Goal: Information Seeking & Learning: Learn about a topic

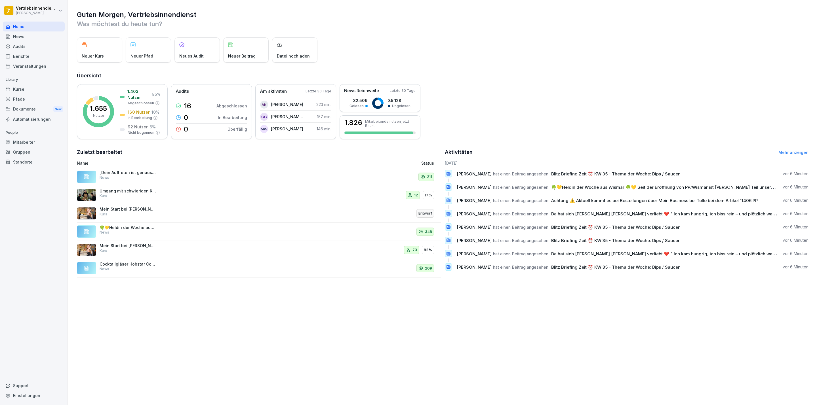
click at [34, 38] on div "News" at bounding box center [34, 36] width 62 height 10
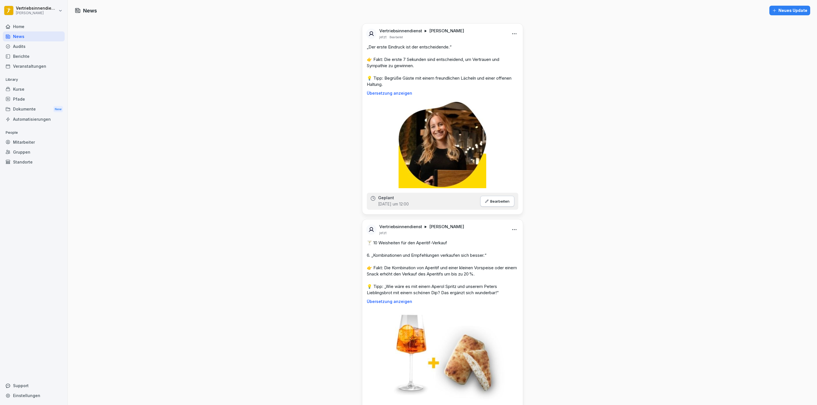
click at [26, 110] on div "Dokumente New" at bounding box center [34, 109] width 62 height 10
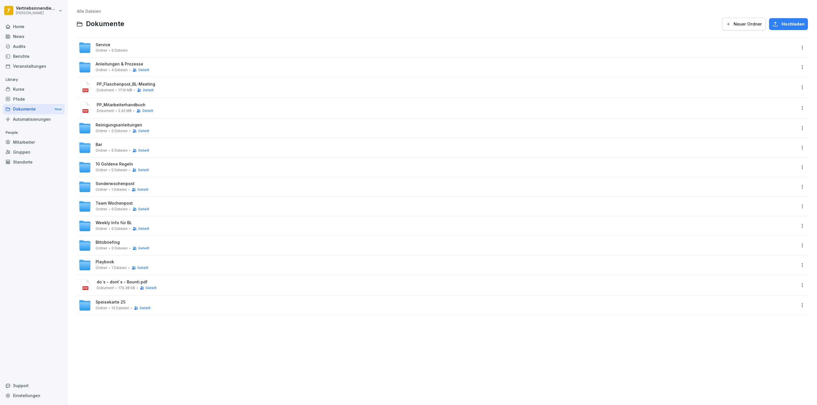
click at [115, 224] on span "Weekly Info für BL" at bounding box center [114, 223] width 36 height 5
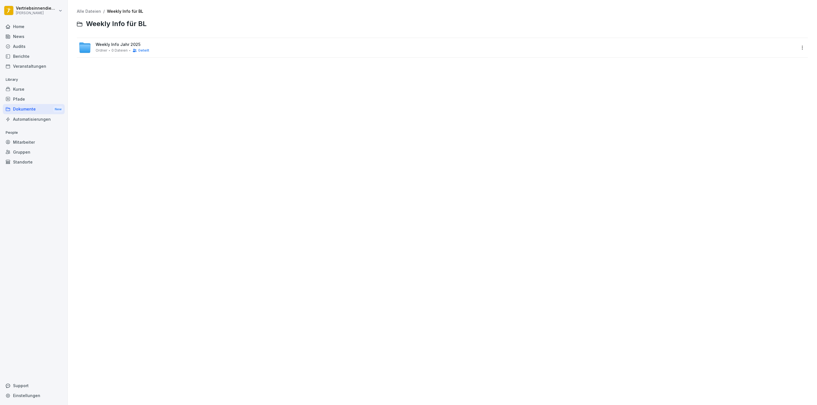
click at [97, 44] on span "Weekly Info Jahr 2025" at bounding box center [118, 44] width 45 height 5
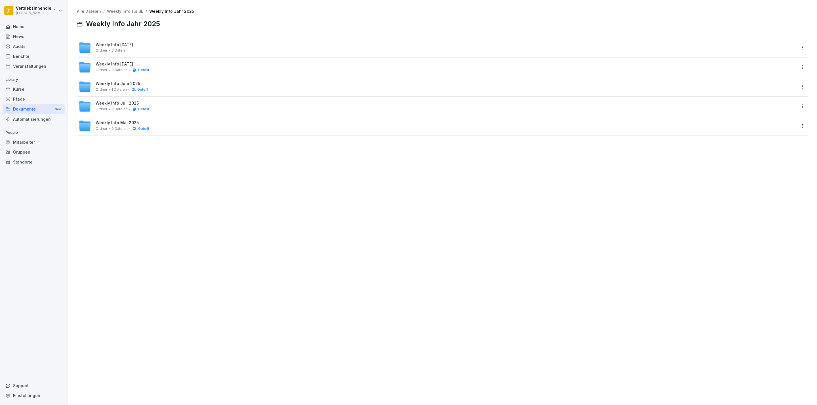
click at [800, 45] on div "Weekly Info [DATE] [PERSON_NAME] 0 Dateien" at bounding box center [442, 47] width 731 height 19
click at [795, 50] on html "Vertriebsinnendienst [PERSON_NAME] Home News Audits Berichte Veranstaltungen Li…" at bounding box center [408, 202] width 817 height 405
click at [777, 59] on div "Details" at bounding box center [772, 59] width 55 height 11
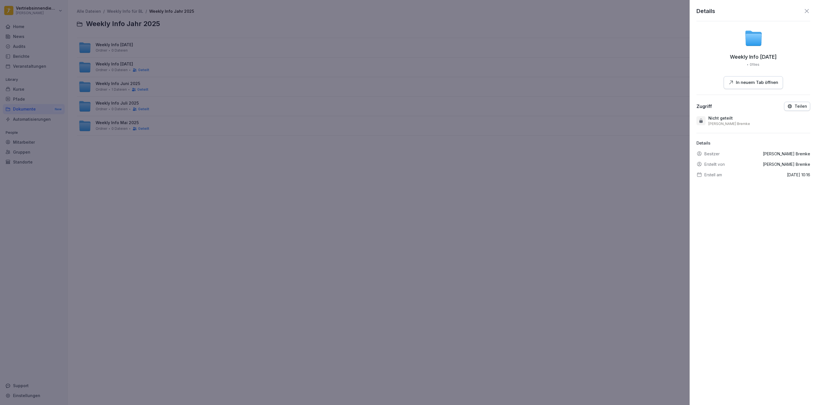
click at [795, 105] on p "Teilen" at bounding box center [801, 106] width 12 height 5
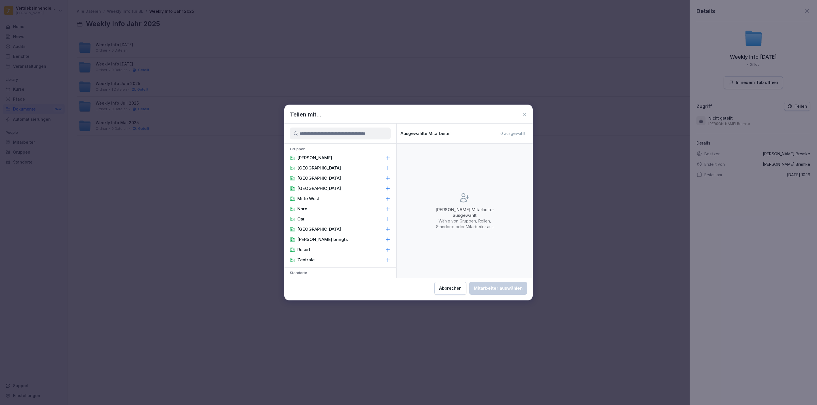
click at [333, 159] on div "[PERSON_NAME]" at bounding box center [340, 158] width 112 height 10
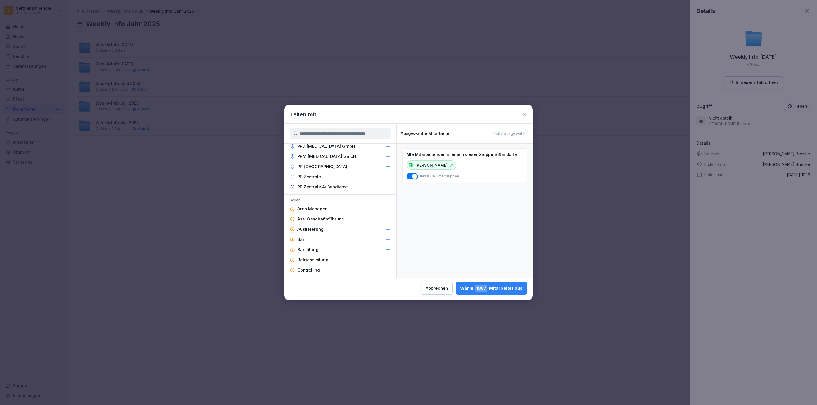
scroll to position [750, 0]
click at [341, 164] on div "Area Manager" at bounding box center [340, 169] width 112 height 10
click at [314, 217] on p "Betriebsleitung" at bounding box center [312, 220] width 31 height 6
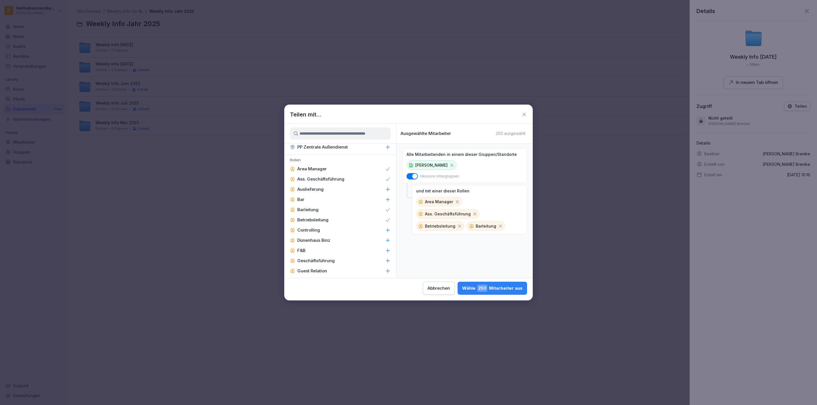
click at [320, 225] on div "Controlling" at bounding box center [340, 230] width 112 height 10
click at [397, 271] on div "Alle Mitarbeitenden in einem dieser Gruppen/Standorte [PERSON_NAME] Inklusive U…" at bounding box center [465, 211] width 136 height 134
click at [392, 271] on div "Gruppen [PERSON_NAME] [GEOGRAPHIC_DATA] [GEOGRAPHIC_DATA] [GEOGRAPHIC_DATA] Mit…" at bounding box center [408, 201] width 249 height 155
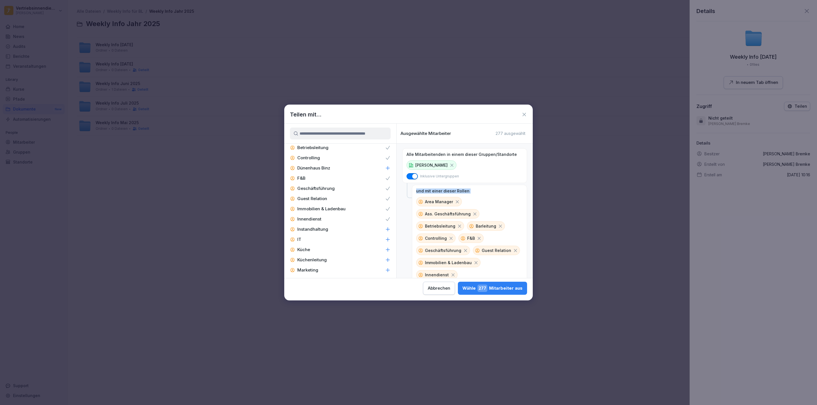
scroll to position [835, 0]
click at [320, 214] on p "Instandhaltung" at bounding box center [312, 217] width 31 height 6
click at [363, 242] on div "Küchenleitung" at bounding box center [340, 247] width 112 height 10
click at [331, 275] on p "Personalabteilung" at bounding box center [315, 278] width 37 height 6
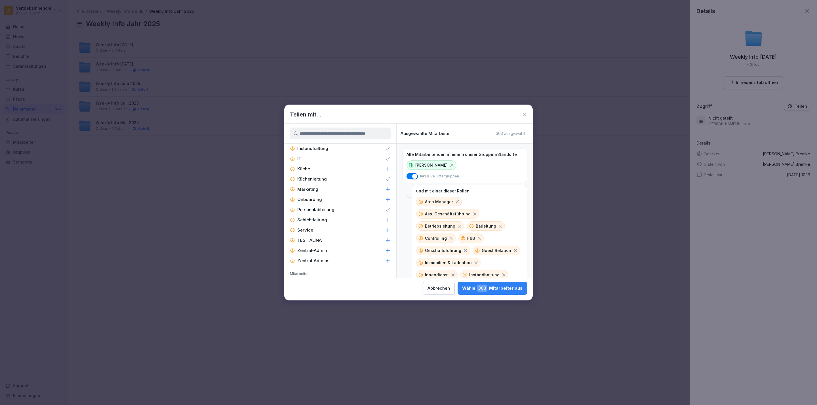
click at [324, 248] on p "Zentral-Admin" at bounding box center [312, 251] width 30 height 6
click at [378, 215] on div "Schichtleitung" at bounding box center [340, 220] width 112 height 10
click at [493, 291] on div "[PERSON_NAME] 373 Mitarbeiter aus" at bounding box center [493, 288] width 60 height 7
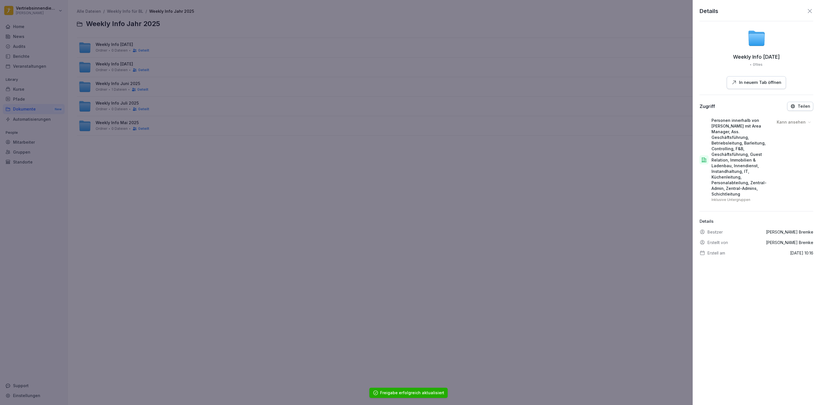
click at [415, 219] on div at bounding box center [408, 202] width 817 height 405
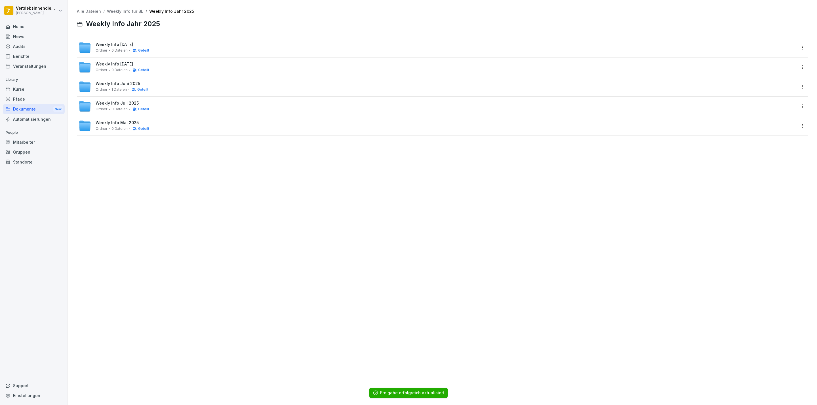
click at [199, 46] on div "Weekly Info [DATE] [PERSON_NAME] 0 Dateien Geteilt" at bounding box center [438, 47] width 718 height 12
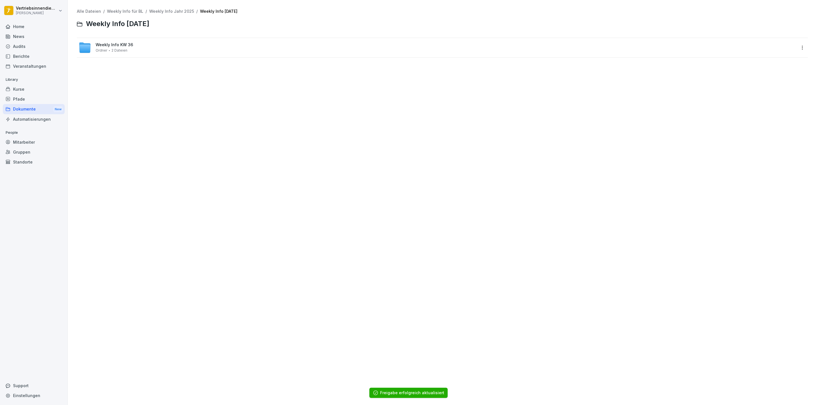
click at [148, 40] on div "Weekly Info KW 36 Ordner 2 Dateien" at bounding box center [442, 47] width 731 height 19
click at [797, 49] on html "Vertriebsinnendienst [PERSON_NAME] Home News Audits Berichte Veranstaltungen Li…" at bounding box center [408, 202] width 817 height 405
click at [783, 56] on div "Details" at bounding box center [772, 59] width 55 height 11
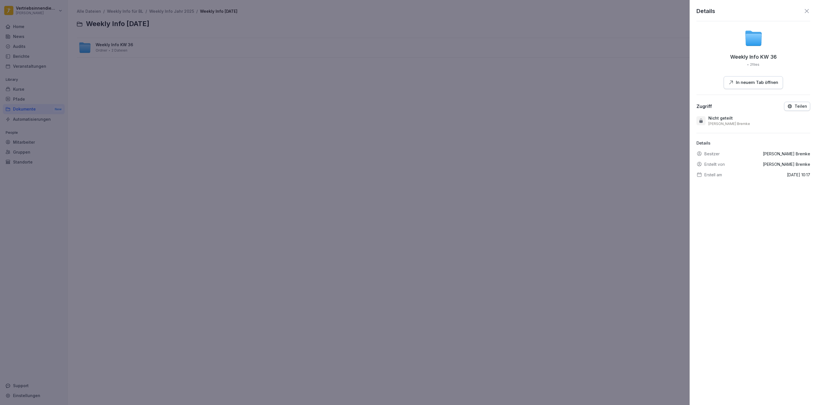
click at [795, 106] on p "Teilen" at bounding box center [801, 106] width 12 height 5
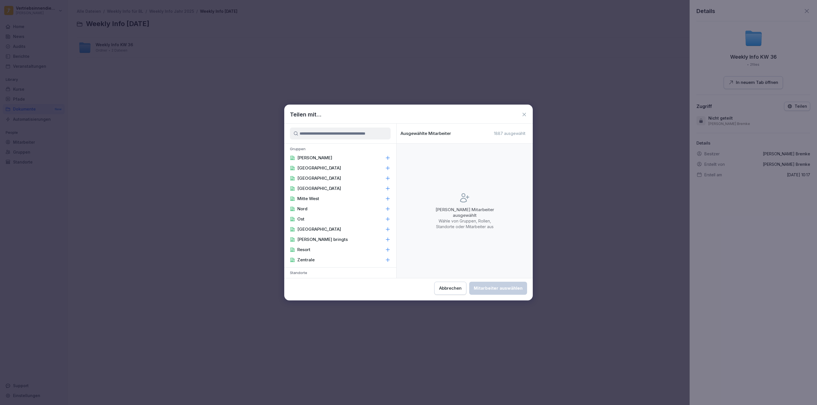
click at [372, 157] on div "[PERSON_NAME]" at bounding box center [340, 158] width 112 height 10
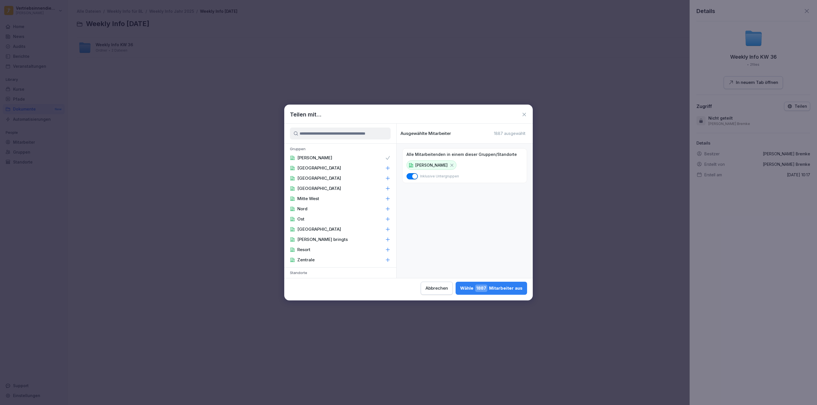
click at [358, 259] on div "Zentrale" at bounding box center [340, 260] width 112 height 10
click at [339, 169] on div "Ass. Geschäftsführung" at bounding box center [340, 174] width 112 height 10
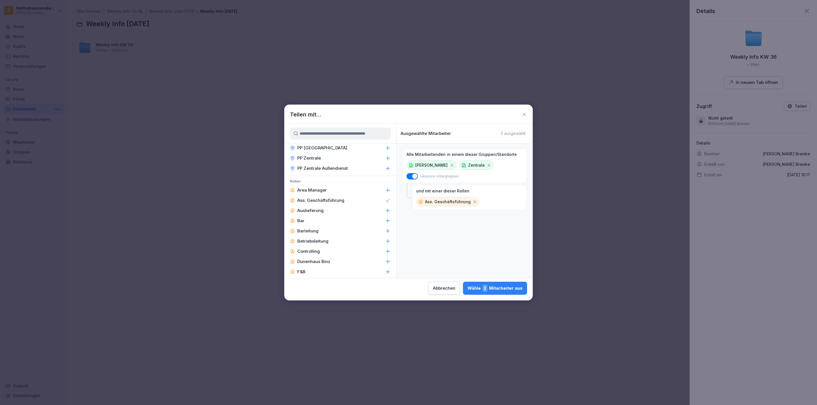
scroll to position [721, 0]
click at [344, 193] on div "Area Manager" at bounding box center [340, 198] width 112 height 10
click at [320, 234] on div "Barleitung" at bounding box center [340, 239] width 112 height 10
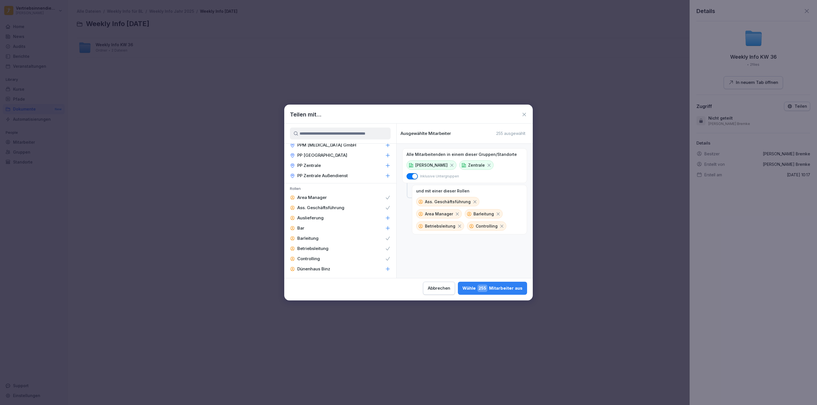
click at [312, 274] on div "F&B" at bounding box center [340, 279] width 112 height 10
click at [376, 210] on div "Guest Relation" at bounding box center [340, 215] width 112 height 10
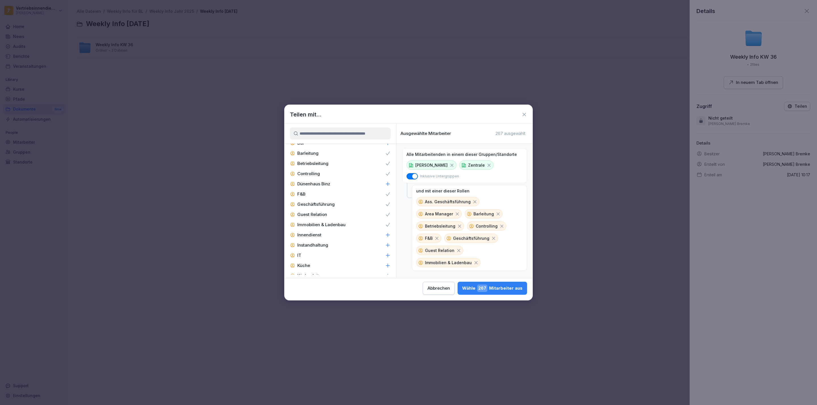
click at [367, 230] on div "Innendienst" at bounding box center [340, 235] width 112 height 10
click at [353, 251] on div "IT" at bounding box center [340, 256] width 112 height 10
click at [320, 213] on div "Marketing" at bounding box center [340, 218] width 112 height 10
click at [320, 236] on p "Personalabteilung" at bounding box center [315, 239] width 37 height 6
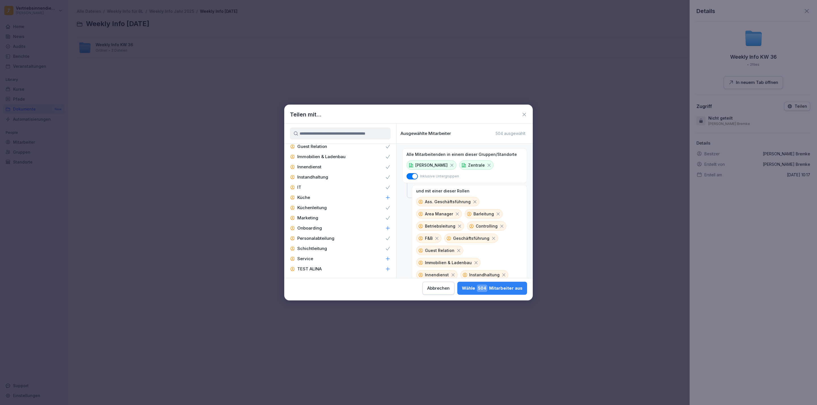
click at [506, 289] on div "[PERSON_NAME] 504 Mitarbeiter aus" at bounding box center [492, 288] width 61 height 7
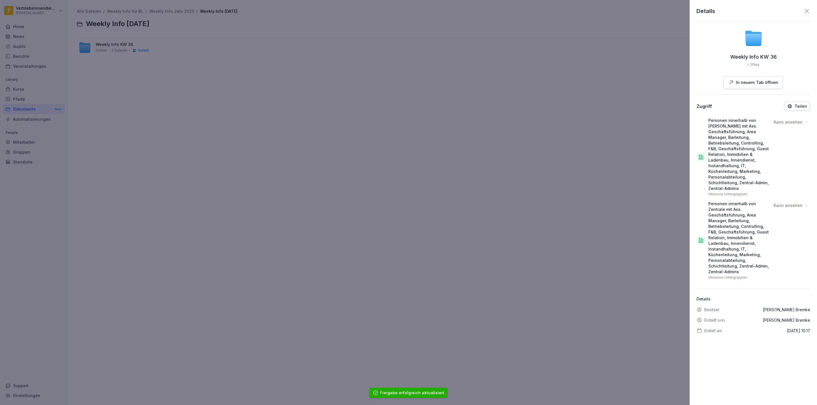
click at [315, 108] on div at bounding box center [408, 202] width 817 height 405
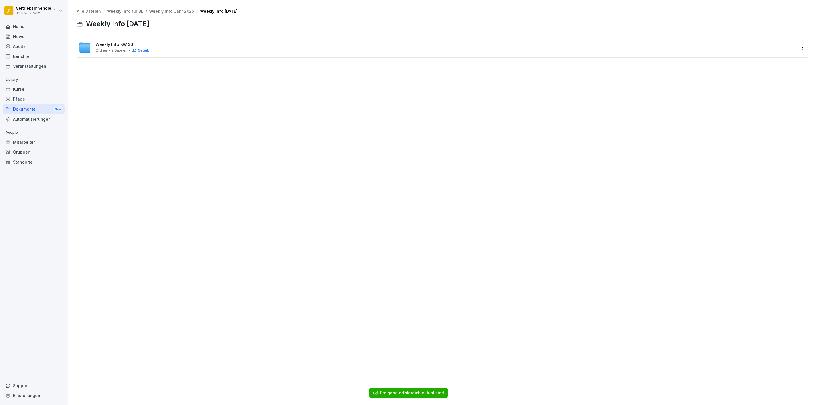
click at [112, 48] on div "Weekly Info KW 36 [PERSON_NAME] 2 Dateien Geteilt" at bounding box center [122, 47] width 53 height 10
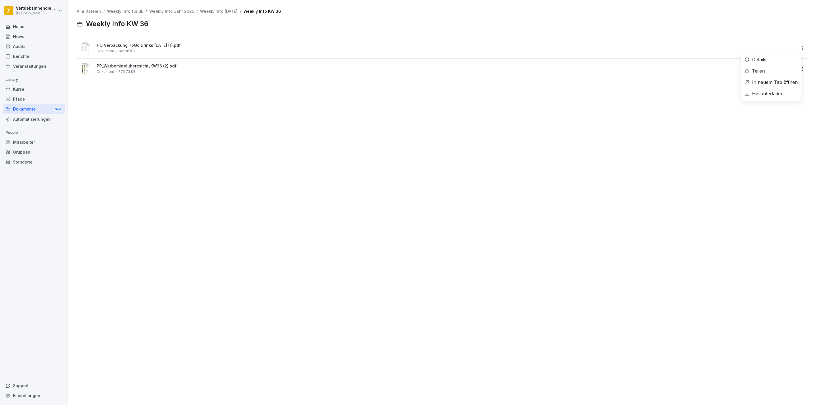
click at [795, 45] on html "Vertriebsinnendienst [PERSON_NAME] Home News Audits Berichte Veranstaltungen Li…" at bounding box center [408, 202] width 817 height 405
click at [766, 58] on div "Details" at bounding box center [759, 59] width 14 height 7
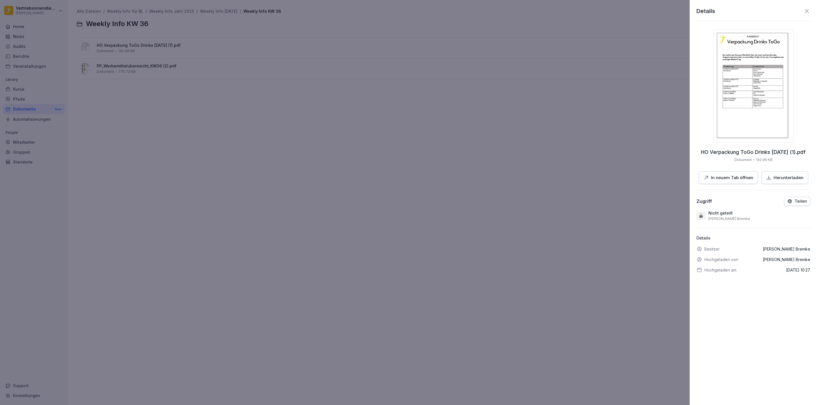
click at [788, 201] on icon "button" at bounding box center [790, 202] width 4 height 4
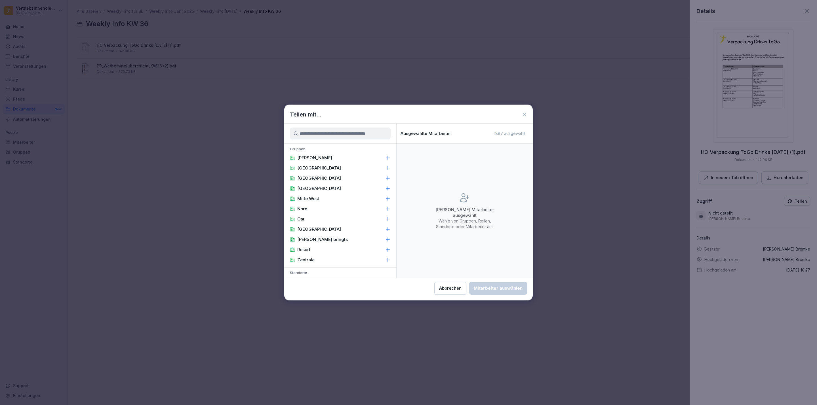
click at [320, 157] on div "[PERSON_NAME]" at bounding box center [340, 158] width 112 height 10
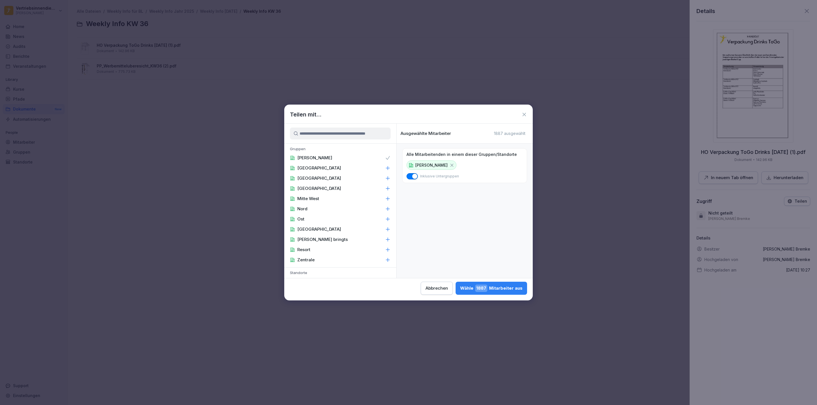
click at [312, 260] on p "Zentrale" at bounding box center [305, 260] width 17 height 6
click at [319, 178] on p "Area Manager" at bounding box center [312, 181] width 30 height 6
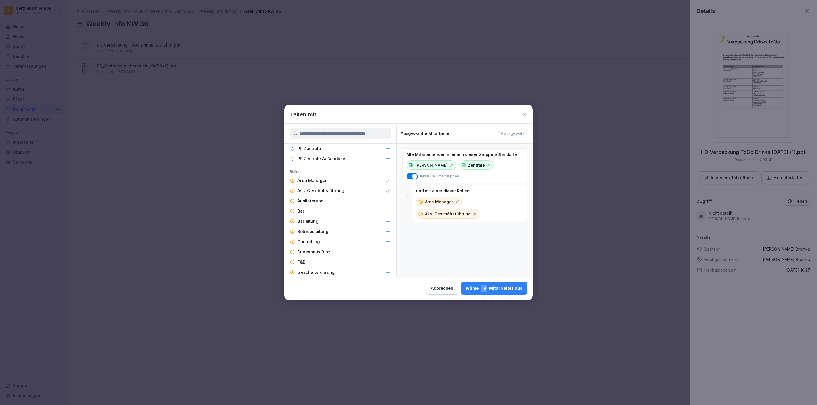
click at [314, 219] on p "Barleitung" at bounding box center [307, 222] width 21 height 6
click at [317, 239] on p "Controlling" at bounding box center [308, 242] width 23 height 6
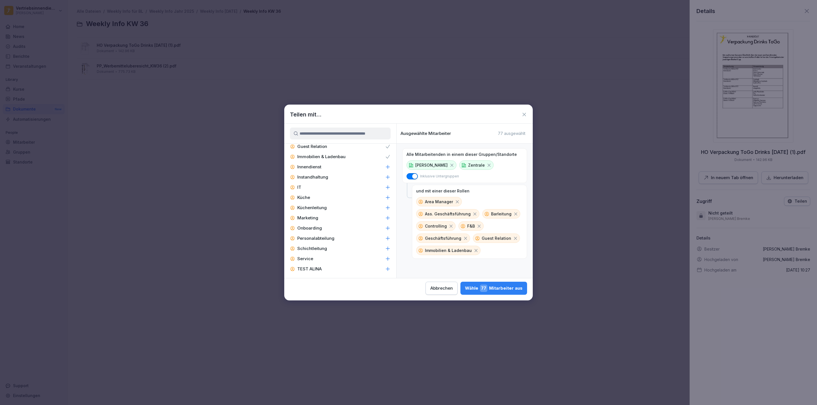
scroll to position [857, 0]
click at [345, 179] on div "Innendienst" at bounding box center [340, 184] width 112 height 10
click at [314, 222] on p "Küchenleitung" at bounding box center [312, 225] width 30 height 6
click at [310, 253] on p "Personalabteilung" at bounding box center [315, 256] width 37 height 6
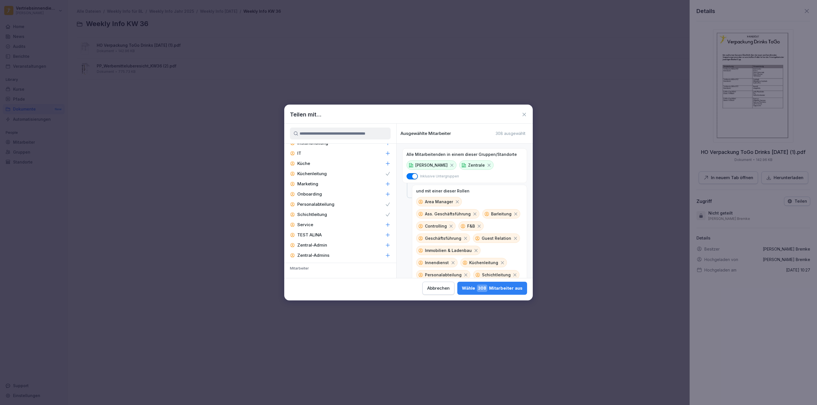
click at [366, 240] on div "Zentral-Admin" at bounding box center [340, 245] width 112 height 10
click at [385, 253] on icon at bounding box center [388, 256] width 6 height 6
click at [378, 223] on div "Instandhaltung" at bounding box center [340, 228] width 112 height 10
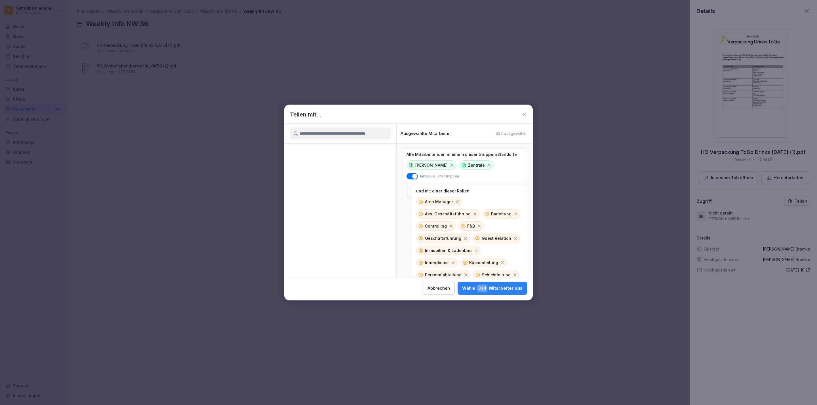
click icon
click at [505, 289] on div "[PERSON_NAME] 504 Mitarbeiter aus" at bounding box center [492, 288] width 61 height 7
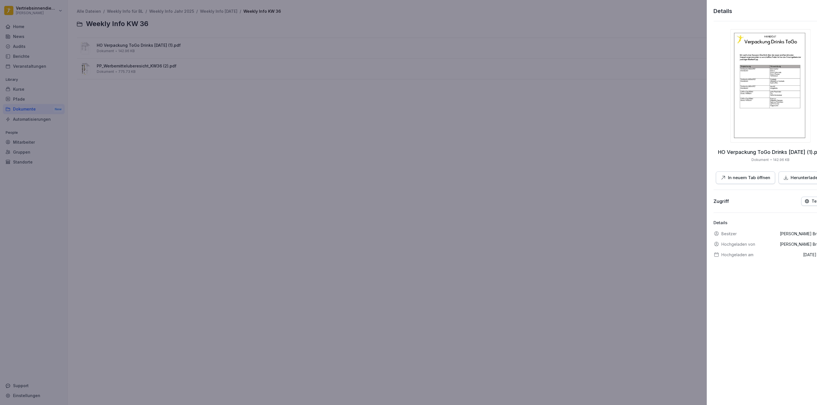
click at [272, 134] on div at bounding box center [408, 202] width 817 height 405
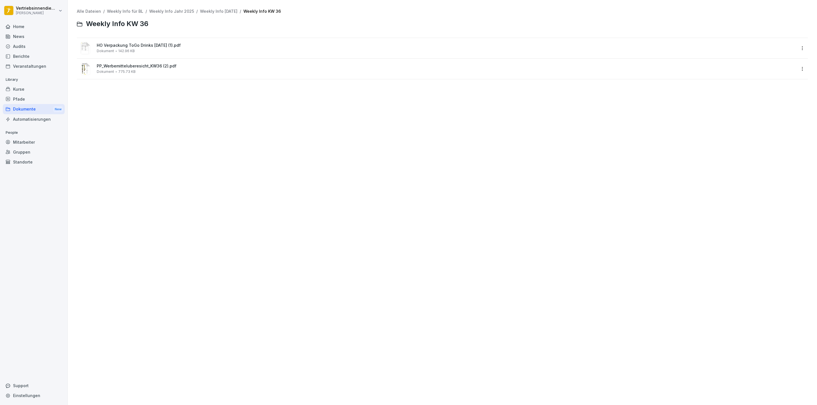
click at [793, 70] on html "Vertriebsinnendienst [PERSON_NAME] Home News Audits Berichte Veranstaltungen Li…" at bounding box center [408, 202] width 817 height 405
click div "Details"
click button "Teilen"
click p "[PERSON_NAME]"
click div "Zentrale"
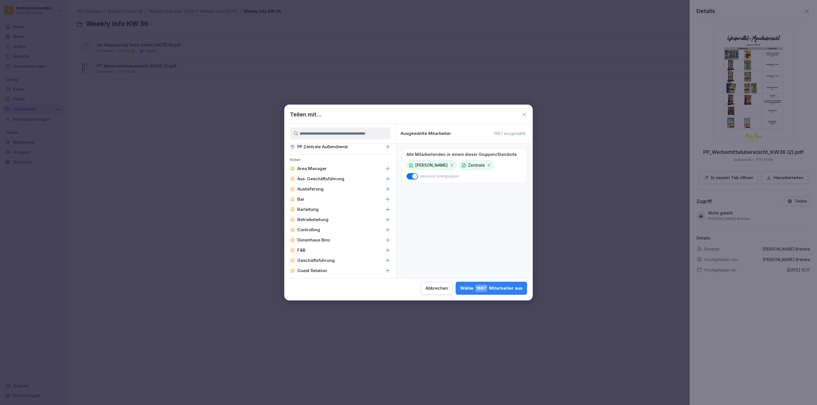
scroll to position [732, 0]
click at [358, 182] on div "Area Manager" at bounding box center [340, 187] width 112 height 10
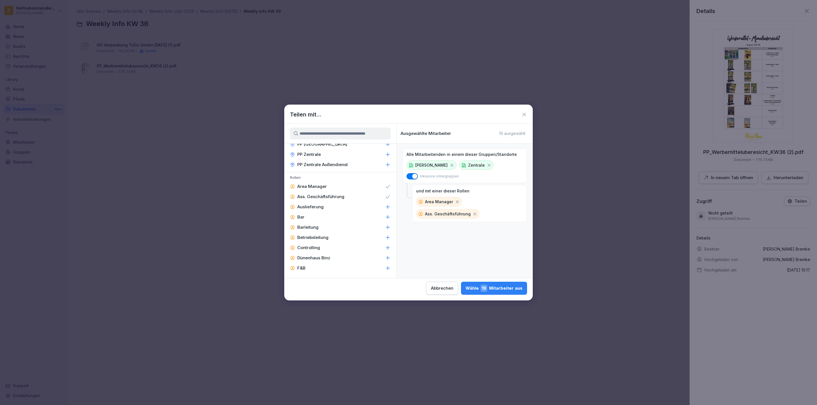
click at [310, 225] on p "Barleitung" at bounding box center [307, 228] width 21 height 6
drag, startPoint x: 310, startPoint y: 204, endPoint x: 311, endPoint y: 215, distance: 10.3
click at [311, 235] on p "Betriebsleitung" at bounding box center [312, 238] width 31 height 6
click at [313, 276] on p "Geschäftsführung" at bounding box center [315, 279] width 37 height 6
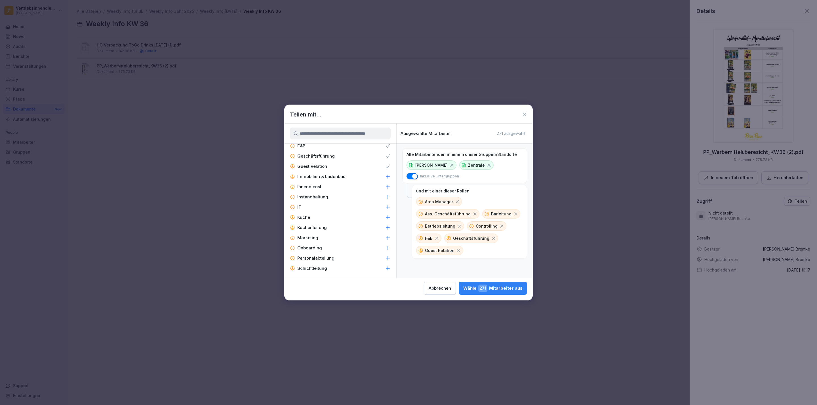
scroll to position [852, 0]
click at [340, 177] on p "Immobilien & Ladenbau" at bounding box center [321, 180] width 48 height 6
click at [308, 228] on p "Küchenleitung" at bounding box center [312, 231] width 30 height 6
click at [331, 246] on div "Zentral-Admin" at bounding box center [340, 251] width 112 height 10
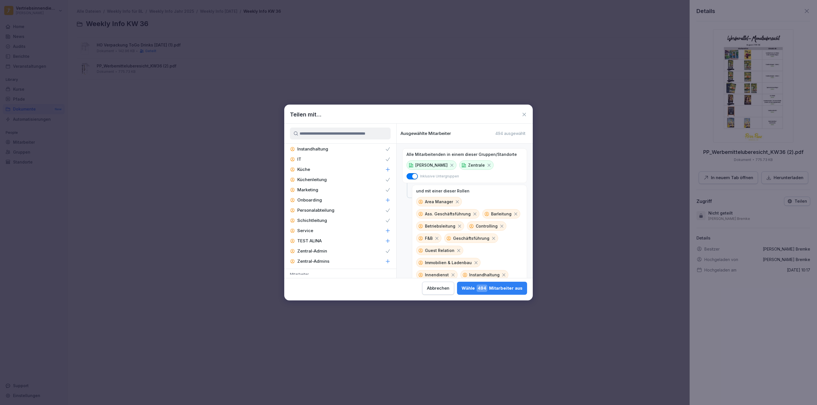
click at [320, 259] on p "Zentral-Admins" at bounding box center [313, 262] width 32 height 6
click at [467, 289] on div "[PERSON_NAME] 504 Mitarbeiter aus" at bounding box center [492, 288] width 61 height 7
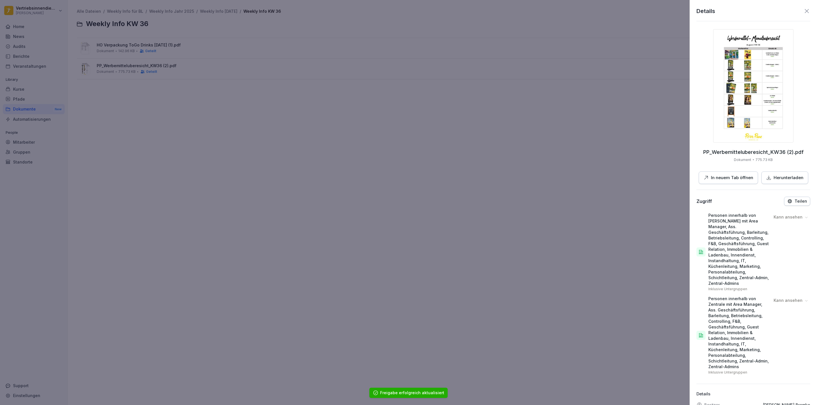
click at [346, 124] on div at bounding box center [408, 202] width 817 height 405
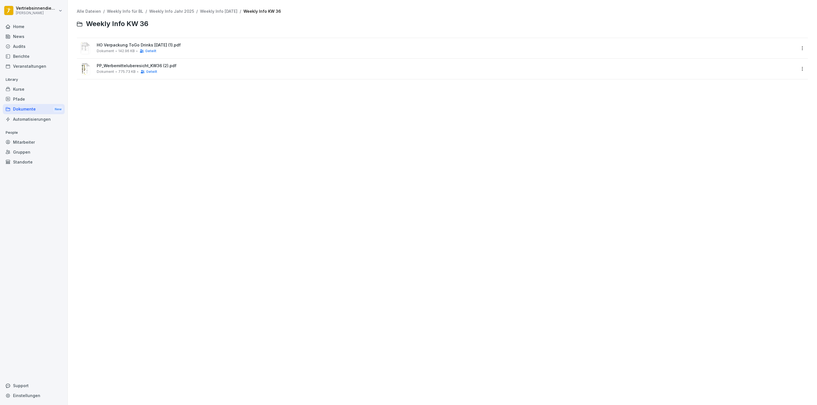
click at [154, 48] on div "HO Verpackung ToGo Drinks 28.08.2025 (1).pdf Dokument 142.96 KB Geteilt" at bounding box center [446, 48] width 699 height 10
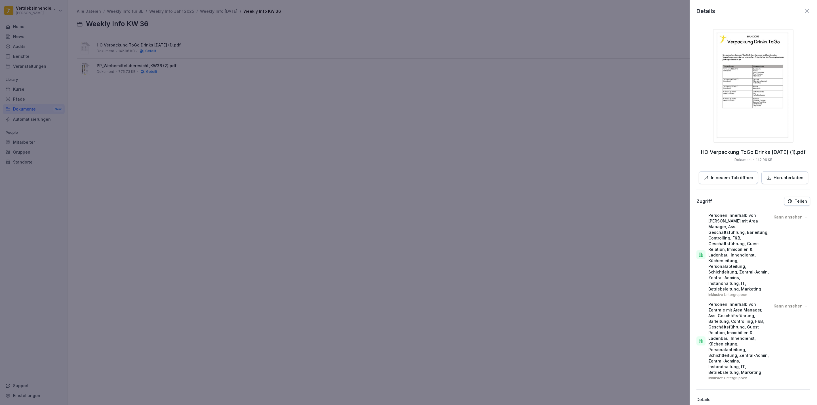
click at [717, 176] on p "In neuem Tab öffnen" at bounding box center [732, 178] width 42 height 7
click at [337, 95] on div at bounding box center [408, 202] width 817 height 405
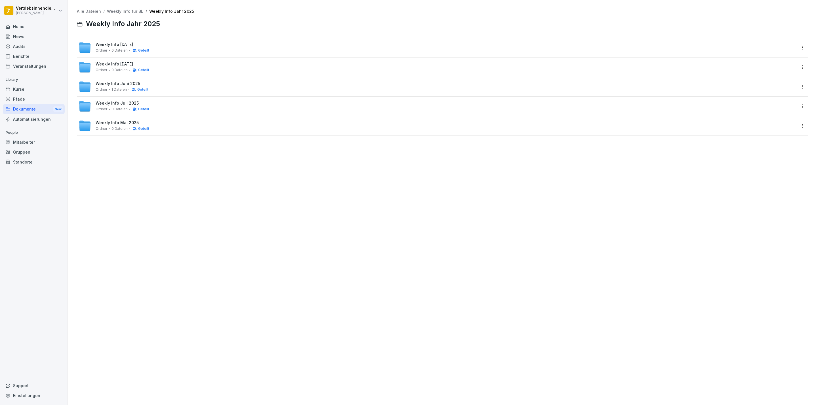
click at [117, 72] on span "0 Dateien" at bounding box center [120, 70] width 16 height 4
drag, startPoint x: 118, startPoint y: 45, endPoint x: 168, endPoint y: 66, distance: 53.7
click at [119, 45] on span "Weekly KW 35" at bounding box center [110, 44] width 28 height 5
click at [99, 62] on span "Weekly KW 34" at bounding box center [110, 64] width 29 height 5
click at [110, 83] on span "Weekly KW 33" at bounding box center [110, 83] width 28 height 5
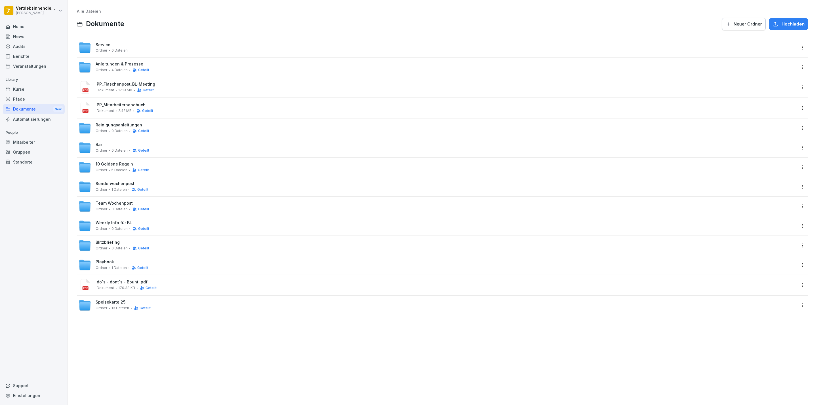
click at [114, 68] on span "4 Dateien" at bounding box center [120, 70] width 16 height 4
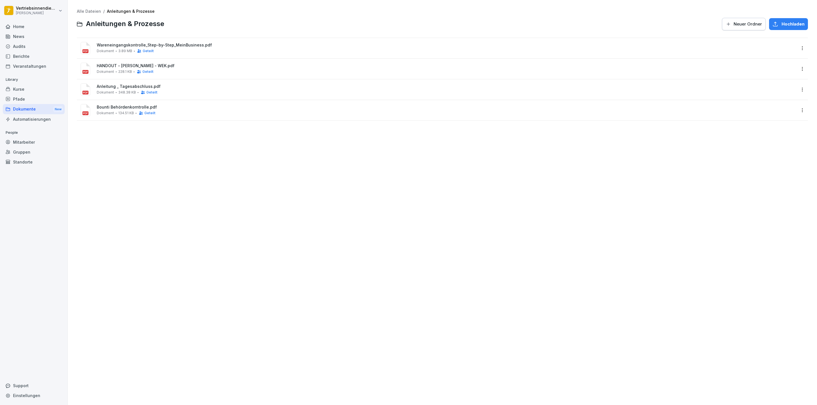
click at [126, 50] on span "3.89 MB" at bounding box center [125, 51] width 14 height 4
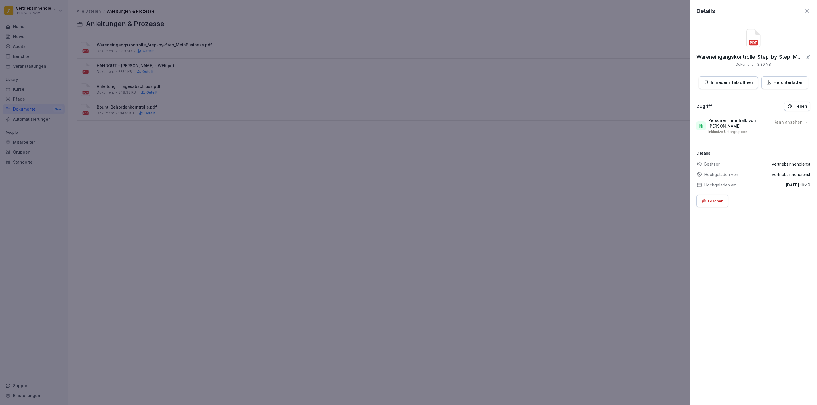
click at [712, 83] on p "In neuem Tab öffnen" at bounding box center [732, 82] width 42 height 7
click at [264, 72] on div at bounding box center [408, 202] width 817 height 405
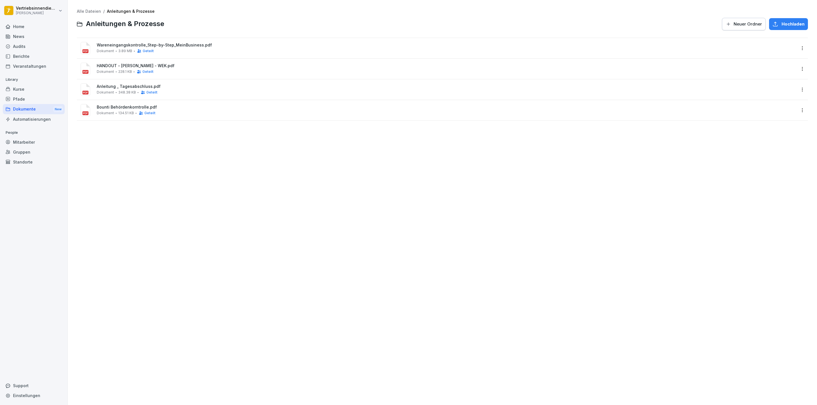
click at [162, 45] on span "Wareneingangskontrolle_Step-by-Step_MeinBusiness.pdf" at bounding box center [446, 45] width 699 height 5
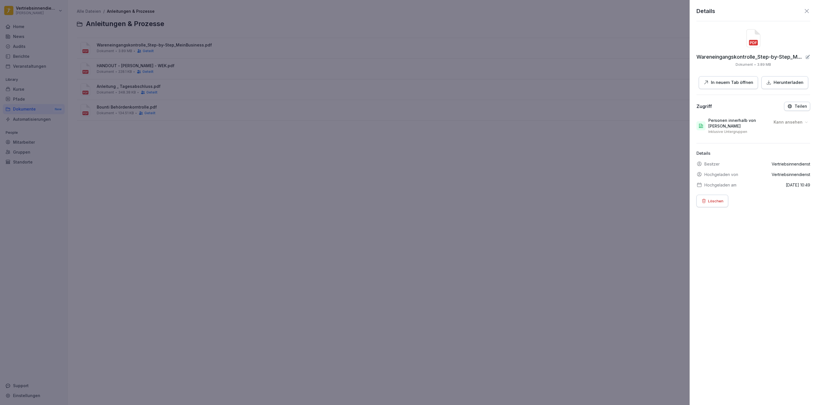
click at [728, 82] on p "In neuem Tab öffnen" at bounding box center [732, 82] width 42 height 7
drag, startPoint x: 386, startPoint y: 117, endPoint x: 219, endPoint y: 106, distance: 166.9
click at [386, 117] on div at bounding box center [408, 202] width 817 height 405
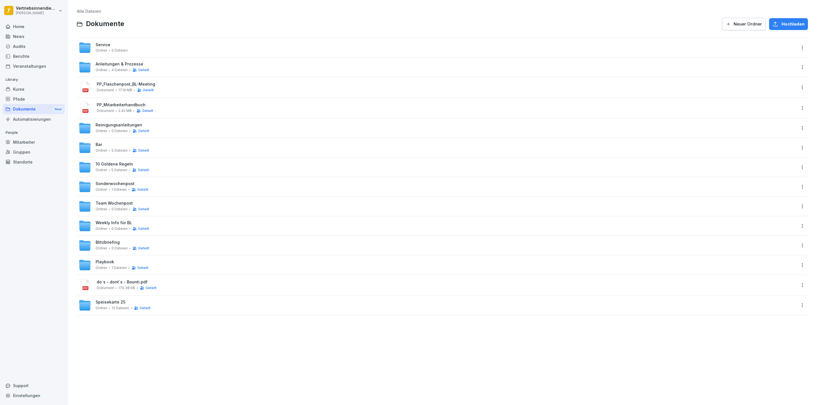
click at [115, 225] on span "Weekly Info für BL" at bounding box center [114, 223] width 36 height 5
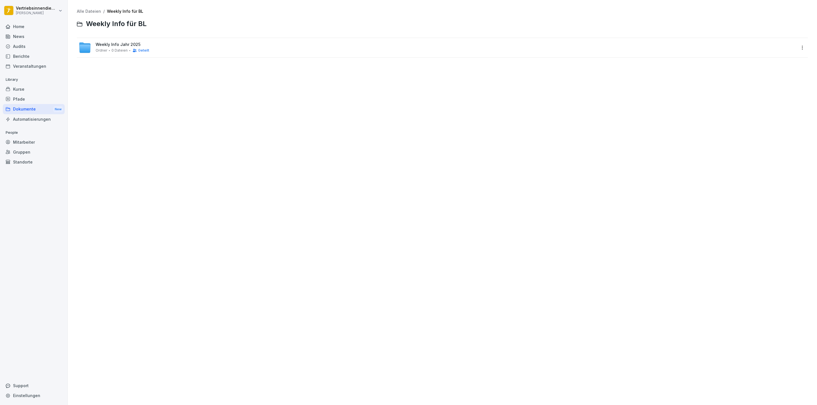
click at [106, 46] on span "Weekly Info Jahr 2025" at bounding box center [118, 44] width 45 height 5
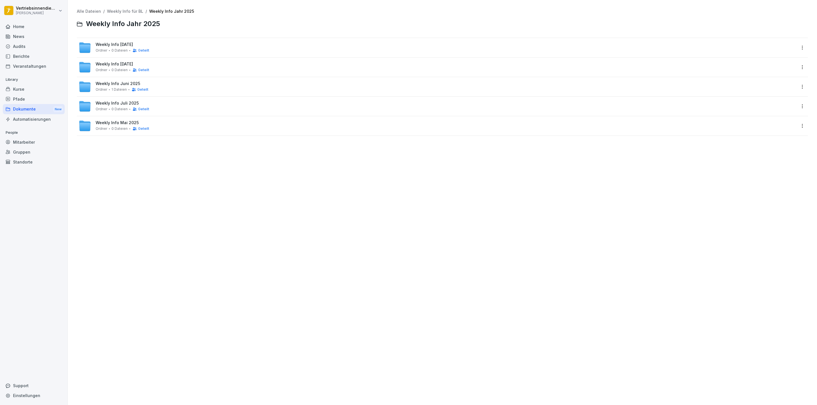
click at [121, 43] on span "Weekly Info [DATE]" at bounding box center [114, 44] width 37 height 5
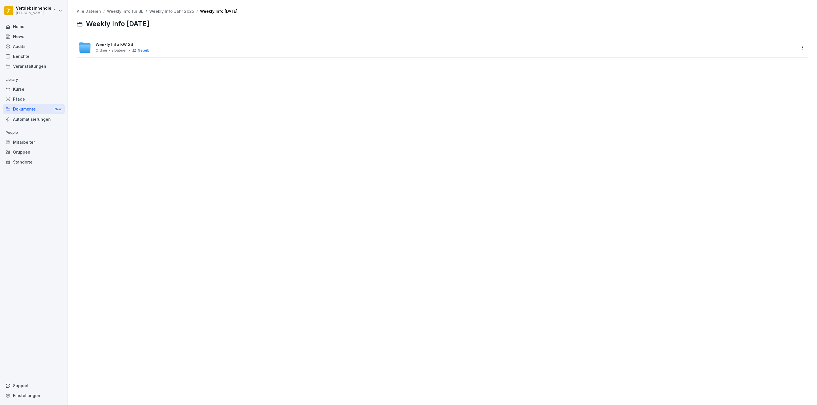
click at [106, 50] on span "Ordner" at bounding box center [102, 51] width 12 height 4
click at [553, 122] on div "Alle Dateien / Weekly Info für BL / Weekly Info Jahr 2025 / Weekly Info Septemb…" at bounding box center [442, 202] width 741 height 397
click at [119, 49] on span "2 Dateien" at bounding box center [120, 51] width 16 height 4
click at [492, 132] on div "Alle Dateien / Weekly Info für BL / Weekly Info Jahr 2025 / Weekly Info Septemb…" at bounding box center [442, 202] width 741 height 397
click at [43, 22] on div "Home" at bounding box center [34, 27] width 62 height 10
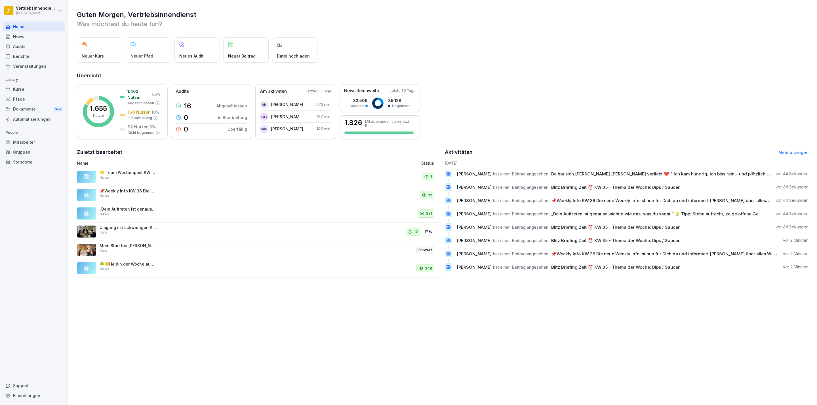
click at [40, 39] on div "News" at bounding box center [34, 36] width 62 height 10
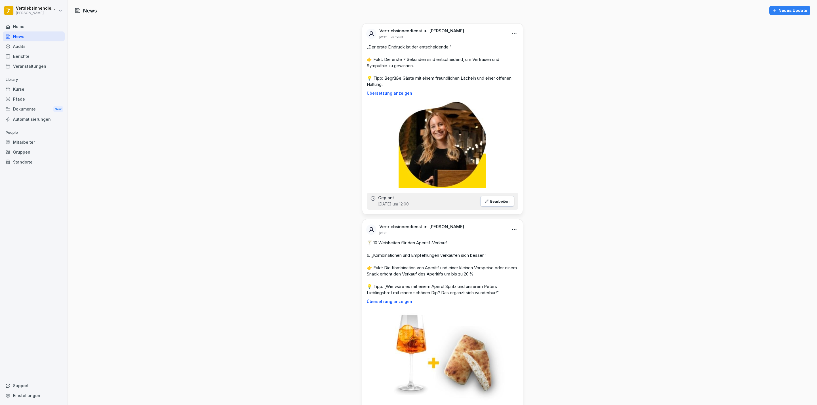
click at [29, 106] on div "Dokumente New" at bounding box center [34, 109] width 62 height 10
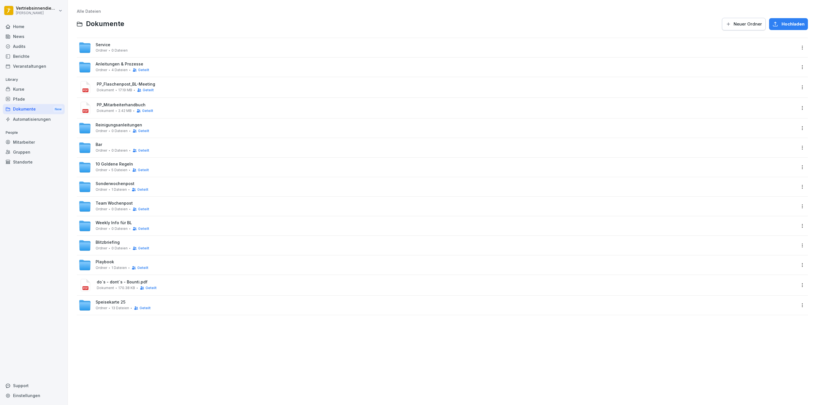
click at [119, 207] on span "0 Dateien" at bounding box center [120, 209] width 16 height 4
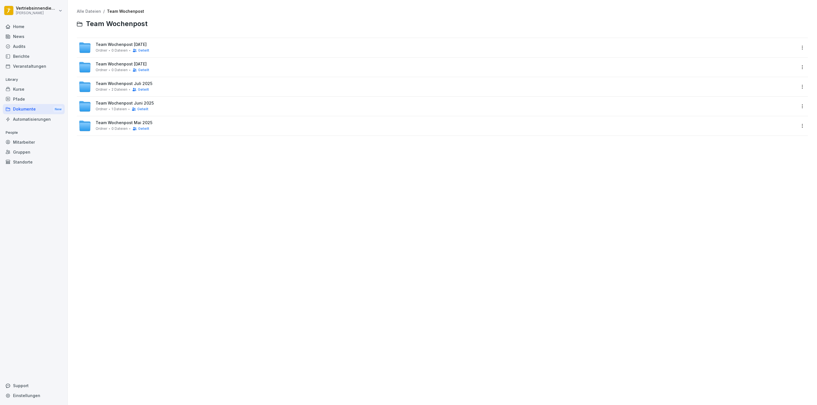
click at [149, 52] on div "Team Wochenpost September 2025 Ordner 0 Dateien Geteilt" at bounding box center [123, 47] width 54 height 10
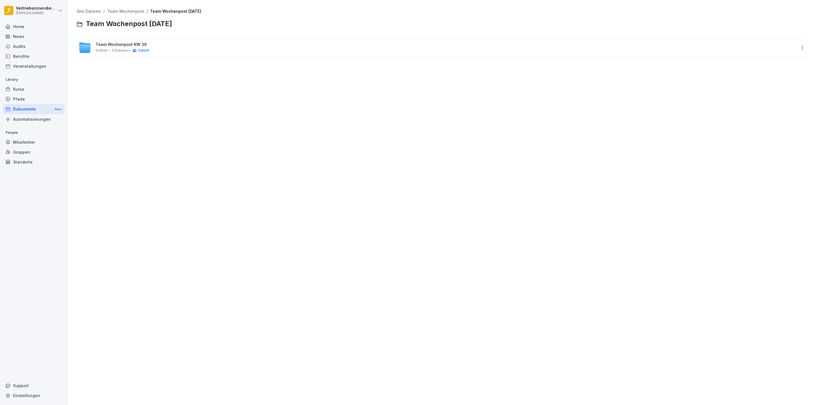
click at [206, 57] on div at bounding box center [442, 57] width 731 height 0
click at [205, 51] on div "Team Wochenpost KW 36 Ordner 3 Dateien Geteilt" at bounding box center [438, 47] width 718 height 12
click at [40, 109] on div "Dokumente New" at bounding box center [34, 109] width 62 height 10
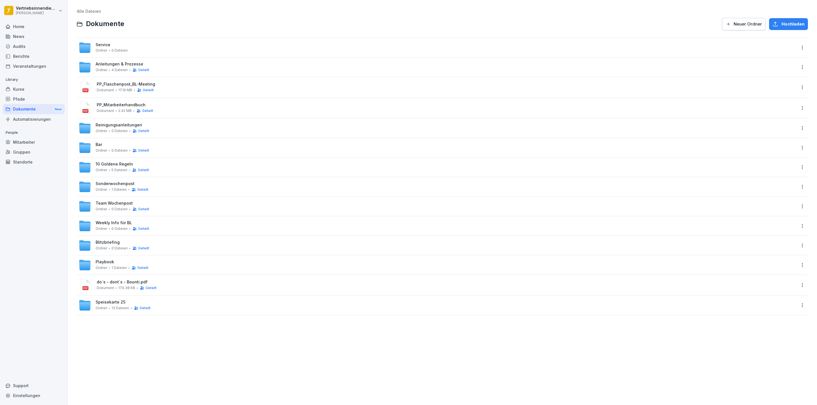
click at [120, 224] on span "Weekly Info für BL" at bounding box center [114, 223] width 36 height 5
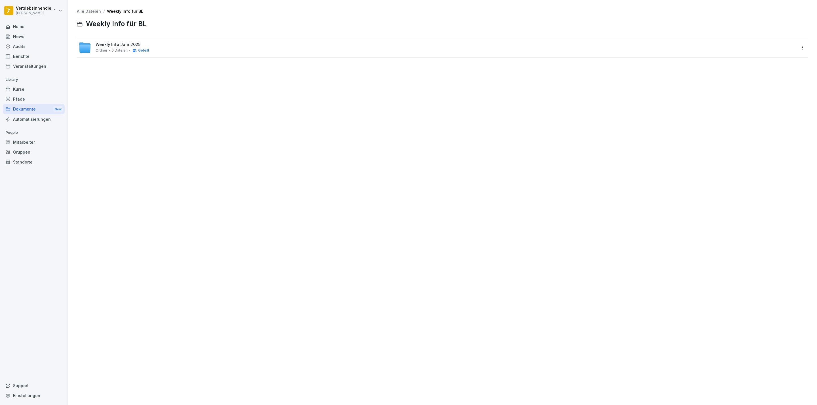
click at [109, 44] on span "Weekly Info Jahr 2025" at bounding box center [118, 44] width 45 height 5
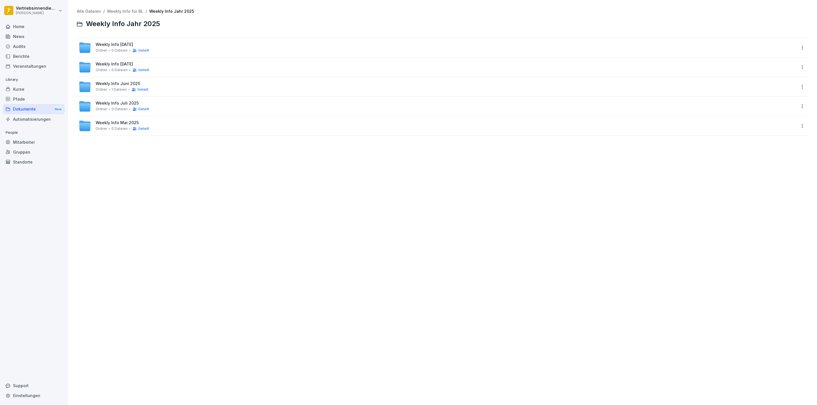
click at [116, 46] on span "Weekly Info [DATE]" at bounding box center [114, 44] width 37 height 5
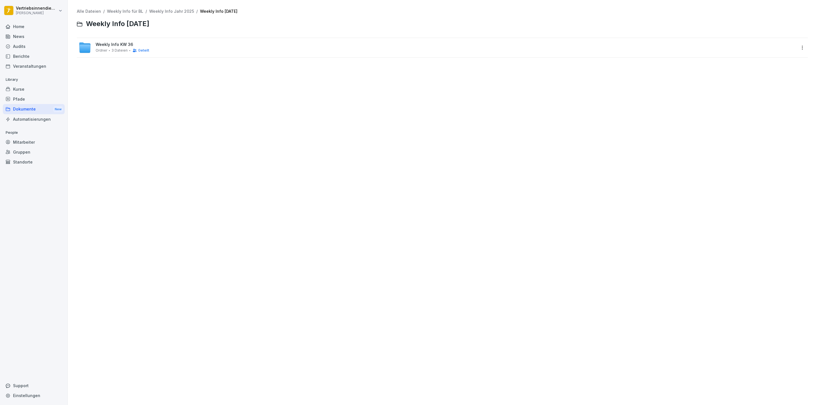
click at [99, 52] on span "Ordner" at bounding box center [102, 51] width 12 height 4
click at [21, 23] on div "Home" at bounding box center [34, 27] width 62 height 10
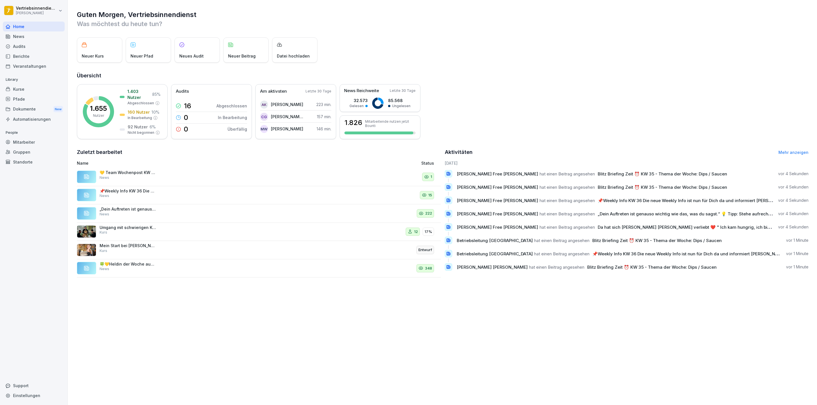
click at [56, 26] on div "Home" at bounding box center [34, 27] width 62 height 10
click at [32, 37] on div "News" at bounding box center [34, 36] width 62 height 10
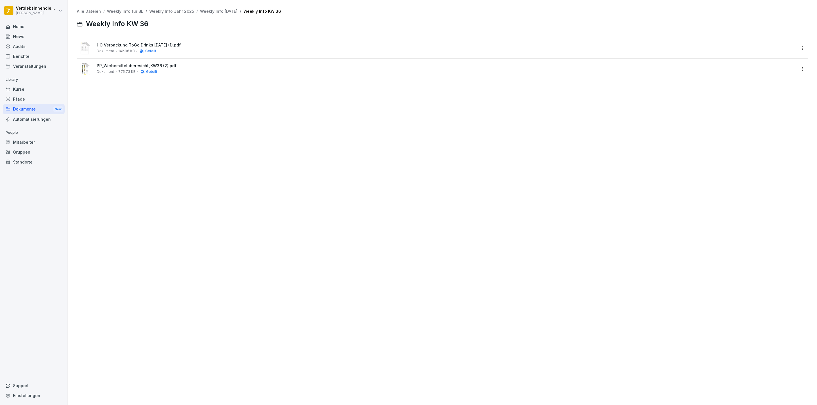
click at [33, 6] on html "Vertriebsinnendienst [PERSON_NAME] Home News Audits Berichte Veranstaltungen Li…" at bounding box center [408, 202] width 817 height 405
click at [44, 33] on div "Abmelden" at bounding box center [36, 36] width 56 height 10
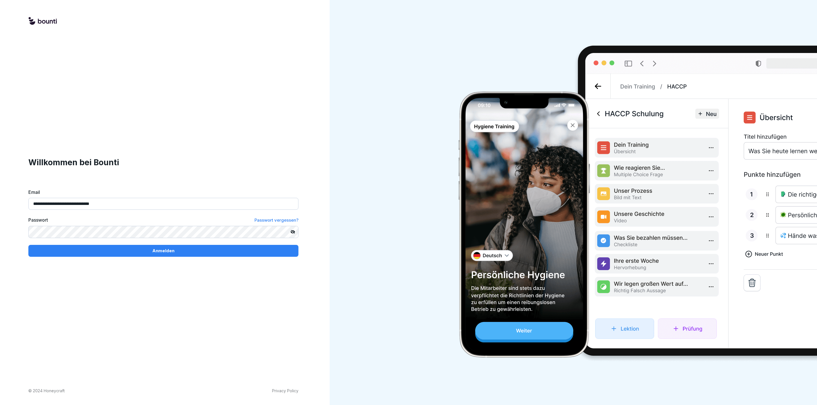
click at [70, 204] on input "**********" at bounding box center [163, 204] width 270 height 12
type input "**********"
click at [94, 248] on div "Anmelden" at bounding box center [163, 251] width 261 height 6
